Goal: Navigation & Orientation: Find specific page/section

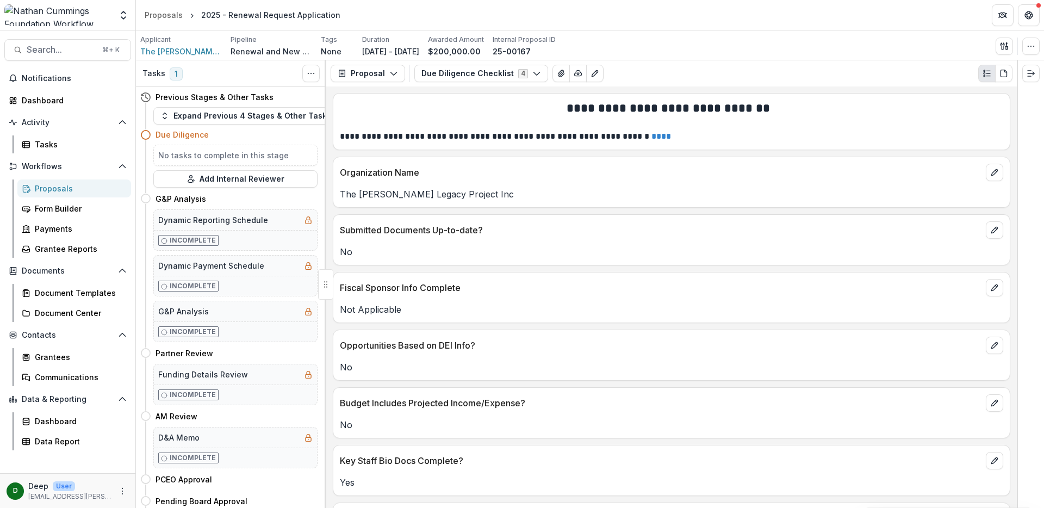
click at [55, 192] on div "Proposals" at bounding box center [79, 188] width 88 height 11
